Goal: Task Accomplishment & Management: Complete application form

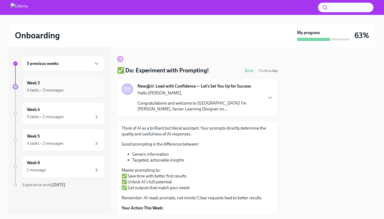
scroll to position [73, 0]
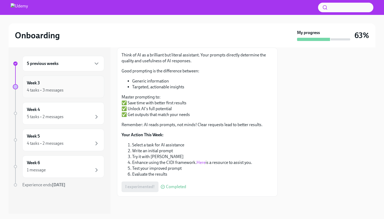
click at [76, 86] on div "Week 3 4 tasks • 3 messages" at bounding box center [63, 86] width 73 height 13
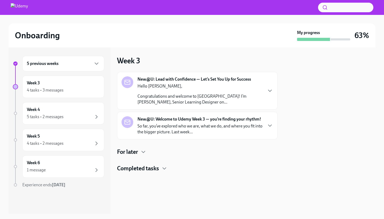
click at [138, 155] on div "For later" at bounding box center [197, 152] width 161 height 8
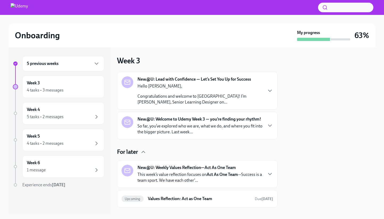
scroll to position [27, 0]
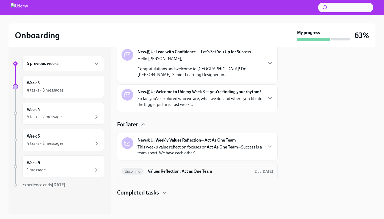
click at [192, 169] on h6 "Values Reflection: Act as One Team" at bounding box center [199, 171] width 103 height 6
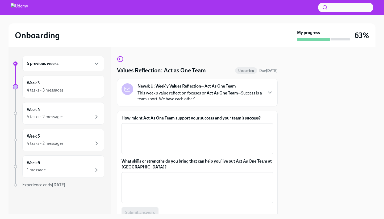
click at [273, 91] on div "New@U: Weekly Values Reflection—Act As One Team This week’s value reflection fo…" at bounding box center [197, 93] width 161 height 28
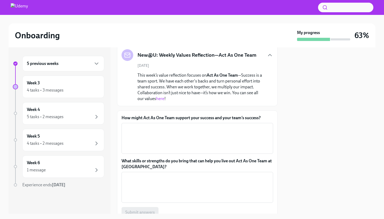
scroll to position [57, 0]
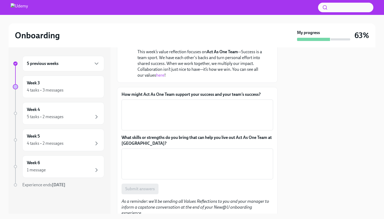
click at [200, 129] on div "x ​" at bounding box center [197, 114] width 152 height 31
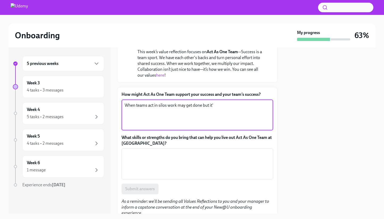
type textarea "a"
type textarea "A"
type textarea "s"
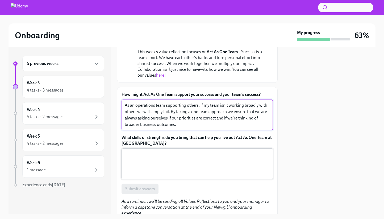
type textarea "As an operations team supporting others, if my team isn't working broadly with …"
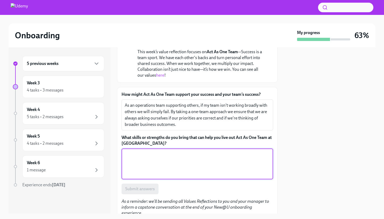
click at [196, 156] on textarea "What skills or strengths do you bring that can help you live out Act As One Tea…" at bounding box center [197, 164] width 145 height 26
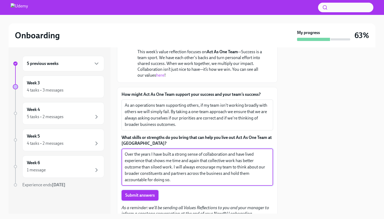
type textarea "Over the years I have built a strong sense of collaboration and have lived expe…"
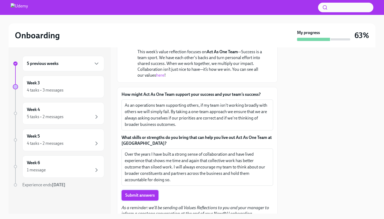
click at [141, 196] on span "Submit answers" at bounding box center [140, 194] width 30 height 5
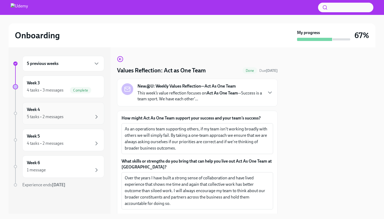
click at [68, 114] on div "5 tasks • 2 messages" at bounding box center [63, 116] width 73 height 6
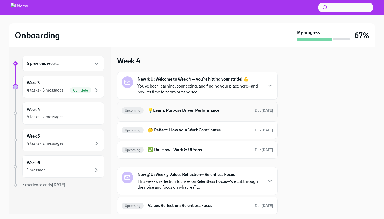
click at [198, 109] on h6 "💡Learn: Purpose Driven Performance" at bounding box center [199, 110] width 103 height 6
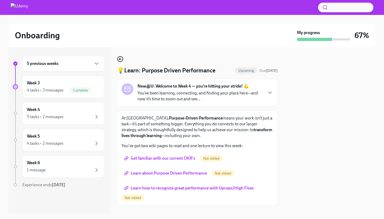
click at [120, 59] on icon "button" at bounding box center [120, 59] width 2 height 0
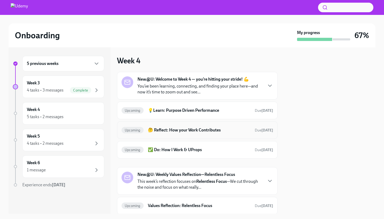
click at [218, 128] on h6 "🤔 Reflect: How your Work Contributes" at bounding box center [199, 130] width 103 height 6
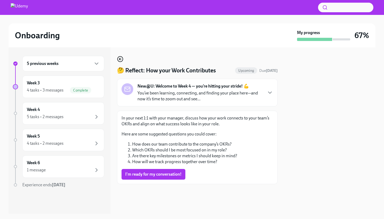
click at [118, 57] on icon "button" at bounding box center [120, 59] width 6 height 6
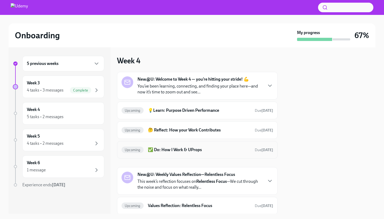
click at [211, 146] on div "Upcoming ✅ Do: How I Work & UProps Due [DATE]" at bounding box center [197, 149] width 152 height 9
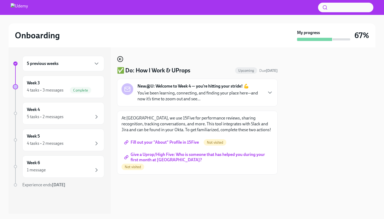
click at [120, 58] on icon "button" at bounding box center [119, 59] width 1 height 2
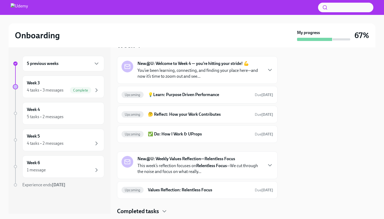
scroll to position [34, 0]
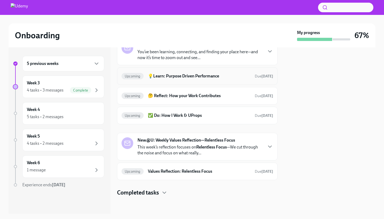
click at [195, 77] on h6 "💡Learn: Purpose Driven Performance" at bounding box center [199, 76] width 103 height 6
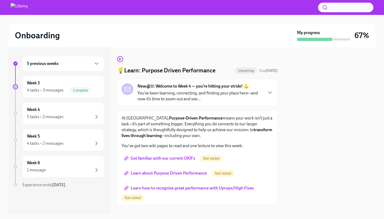
scroll to position [9, 0]
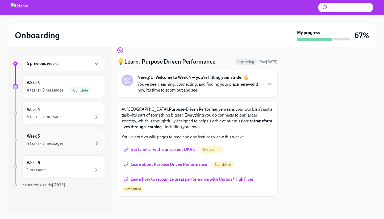
click at [58, 141] on div "4 tasks • 2 messages" at bounding box center [45, 143] width 37 height 6
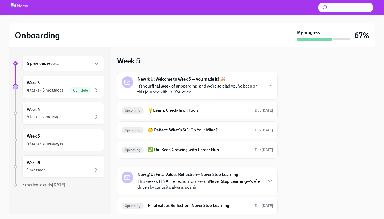
scroll to position [18, 0]
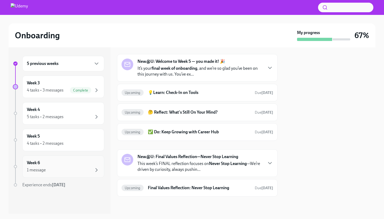
click at [56, 170] on div "1 message" at bounding box center [63, 170] width 73 height 6
